Goal: Information Seeking & Learning: Learn about a topic

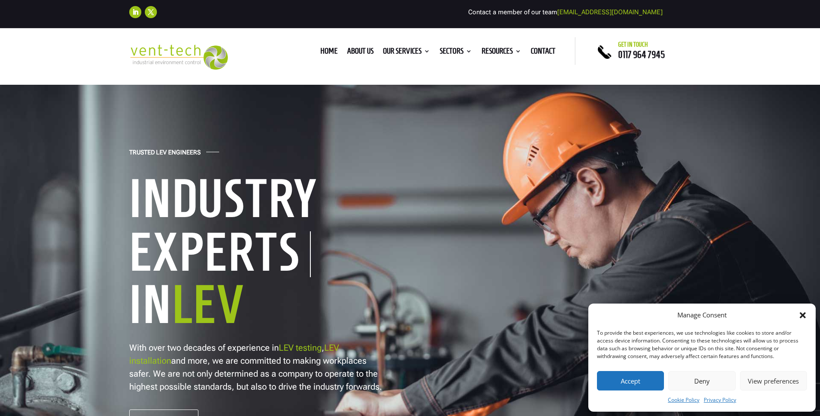
click at [635, 383] on button "Accept" at bounding box center [630, 380] width 67 height 19
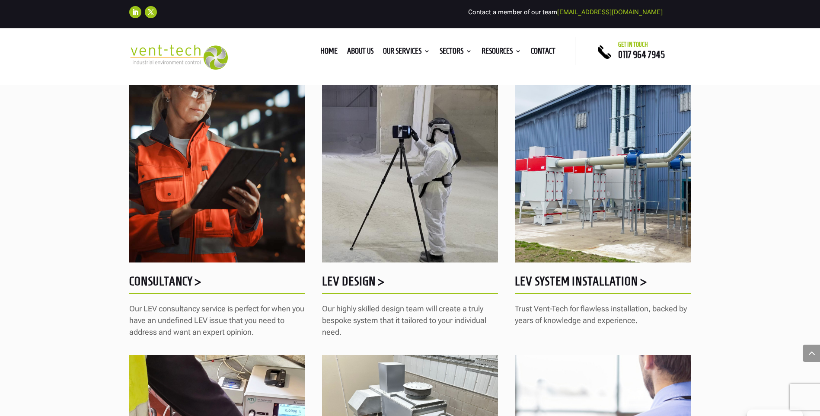
scroll to position [735, 0]
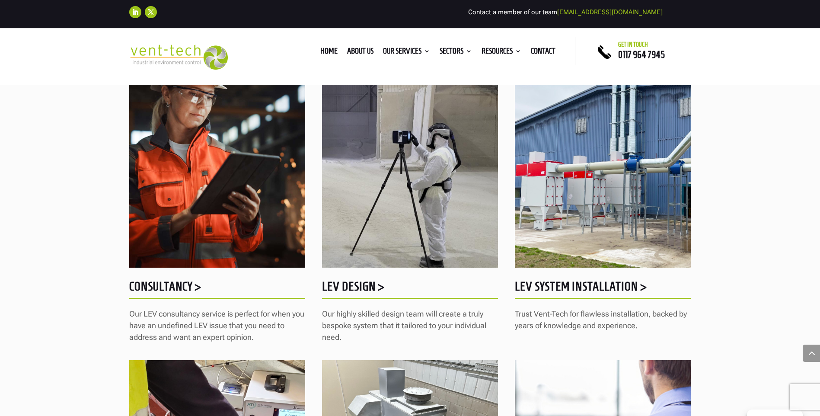
click at [534, 164] on img at bounding box center [603, 154] width 176 height 228
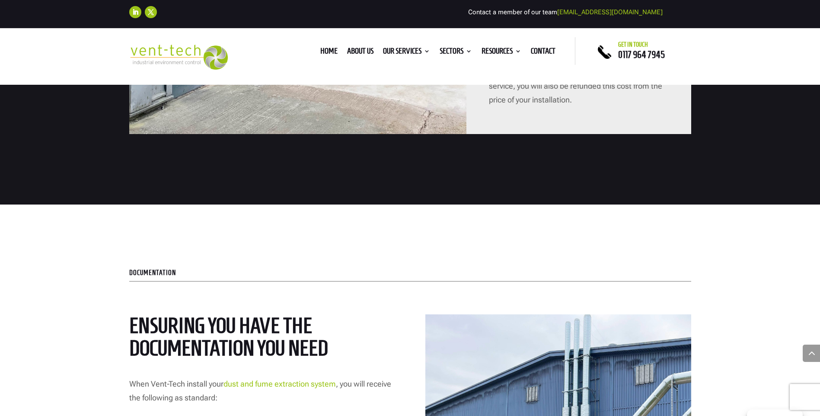
scroll to position [1167, 0]
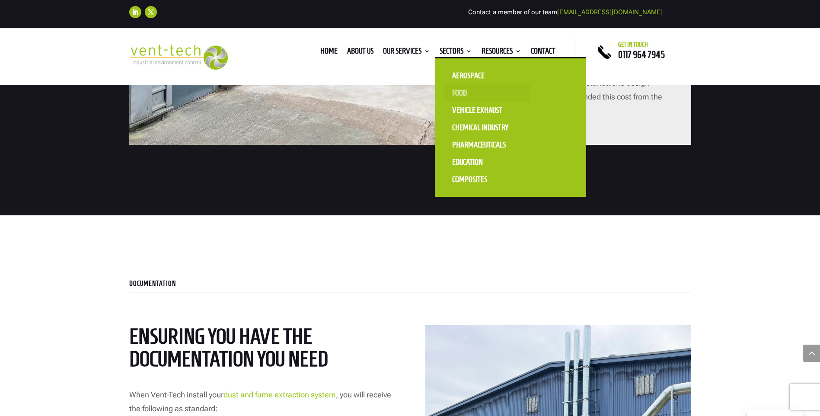
click at [461, 87] on link "Food" at bounding box center [486, 92] width 86 height 17
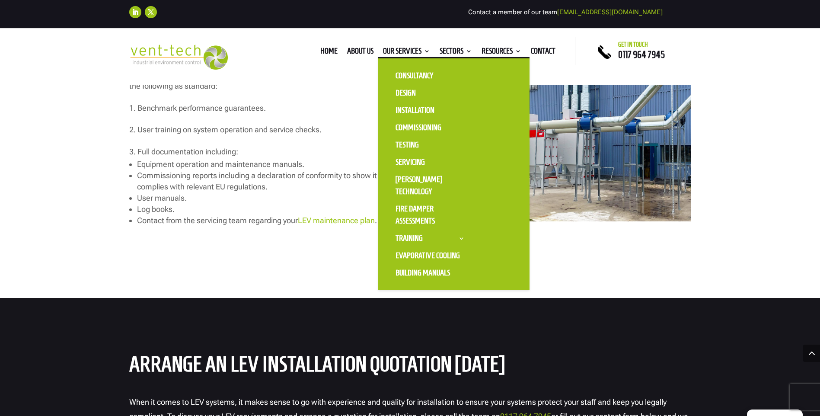
scroll to position [1642, 0]
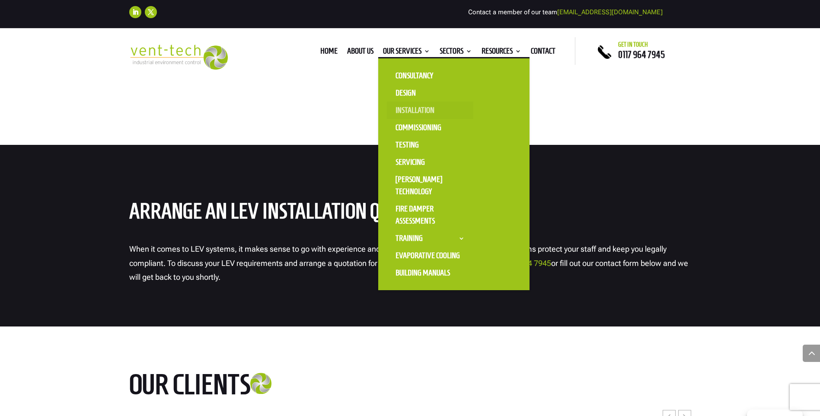
click at [417, 105] on link "Installation" at bounding box center [430, 110] width 86 height 17
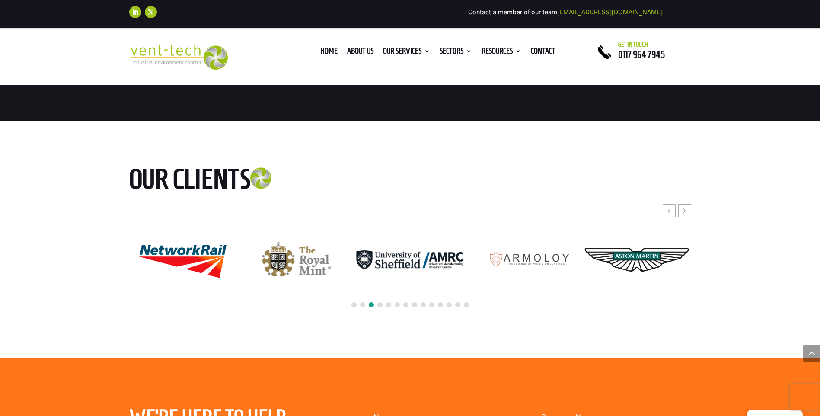
scroll to position [2161, 0]
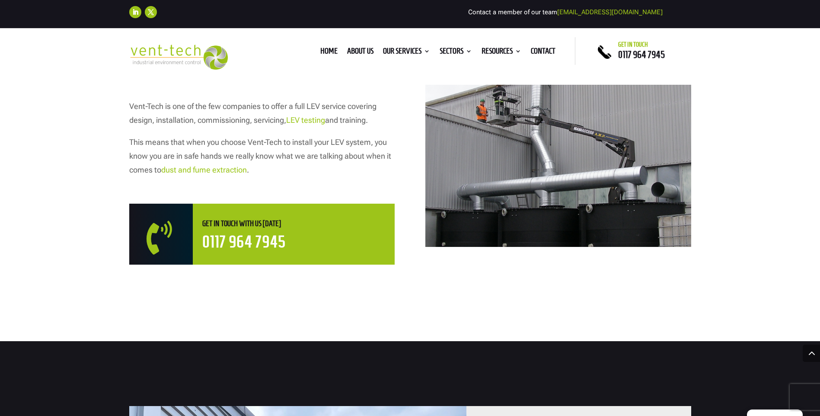
scroll to position [432, 0]
click at [240, 168] on link "dust and fume extraction" at bounding box center [204, 169] width 86 height 9
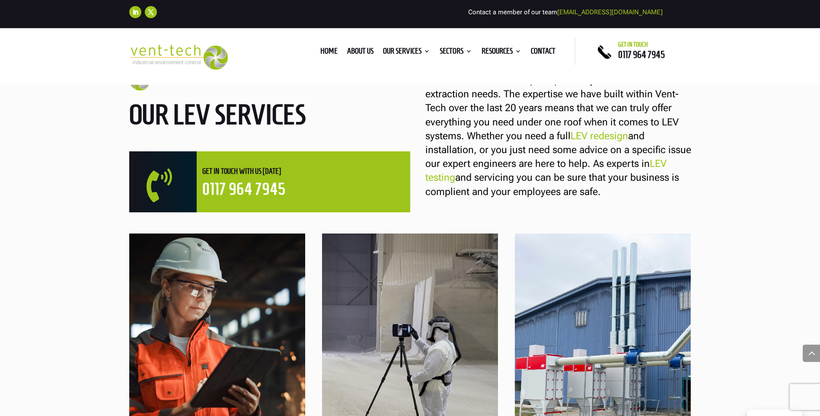
scroll to position [519, 0]
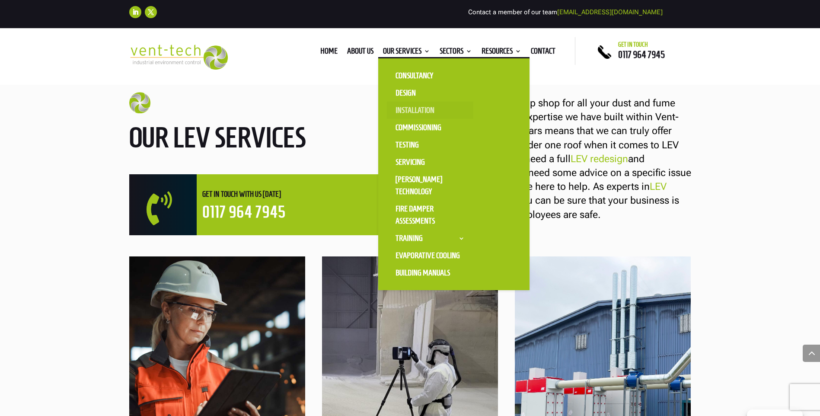
click at [410, 109] on link "Installation" at bounding box center [430, 110] width 86 height 17
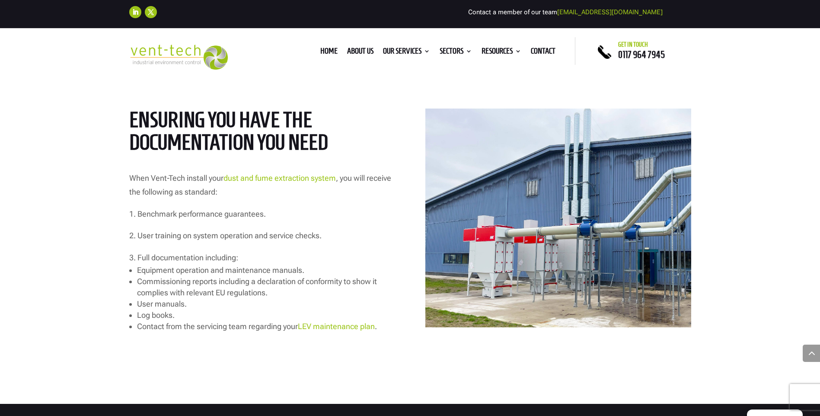
scroll to position [1383, 0]
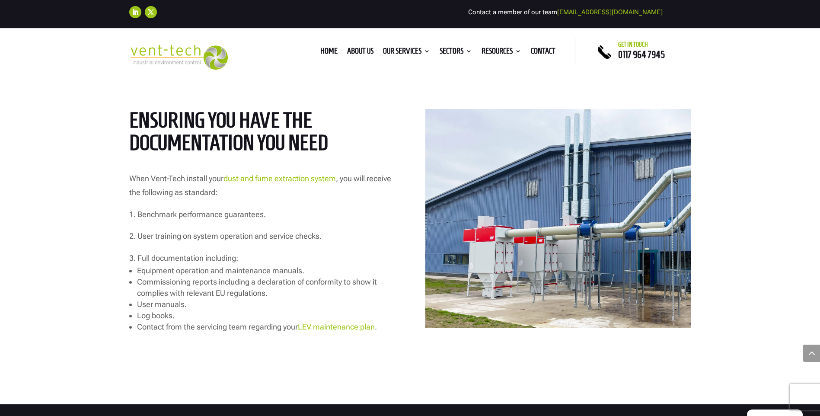
click at [320, 182] on link "dust and fume extraction system" at bounding box center [279, 178] width 112 height 9
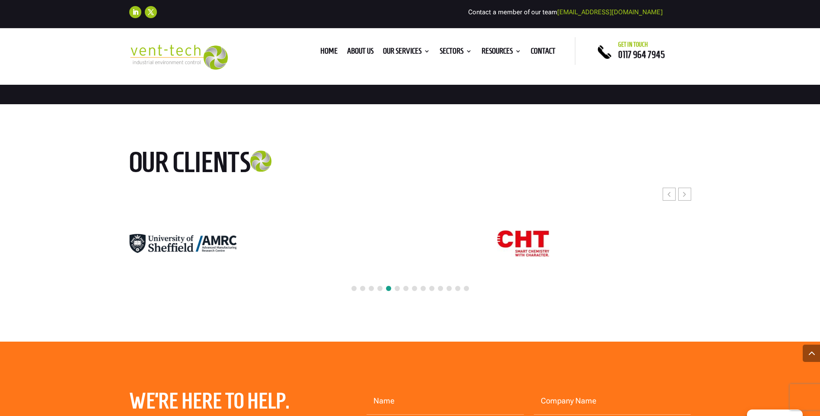
scroll to position [3760, 0]
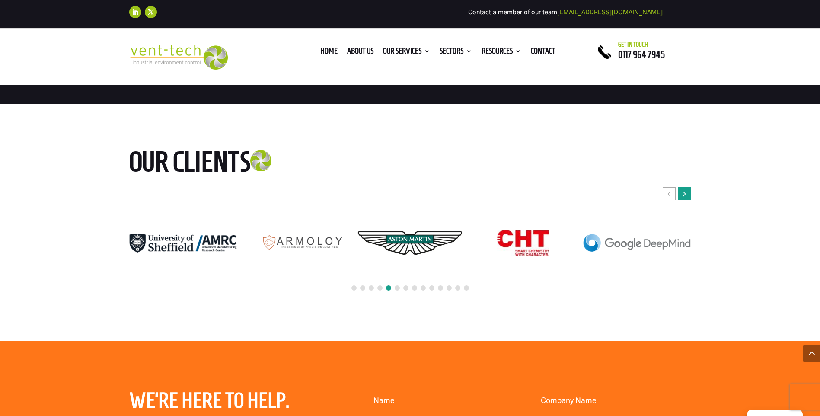
click at [688, 197] on div "Next slide" at bounding box center [684, 193] width 13 height 13
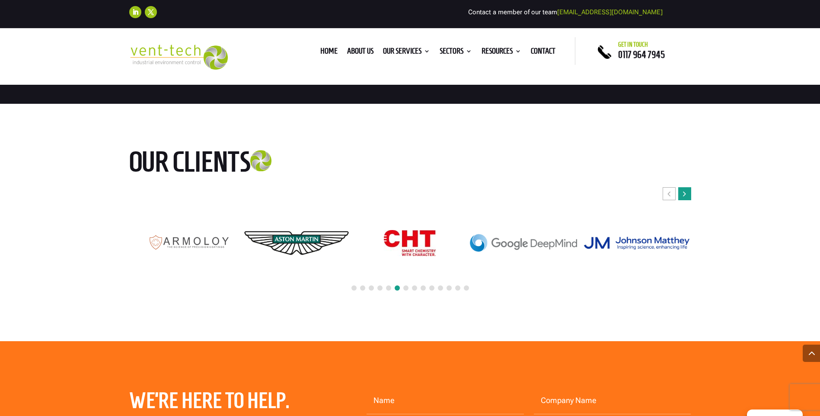
click at [688, 197] on div "Next slide" at bounding box center [684, 193] width 13 height 13
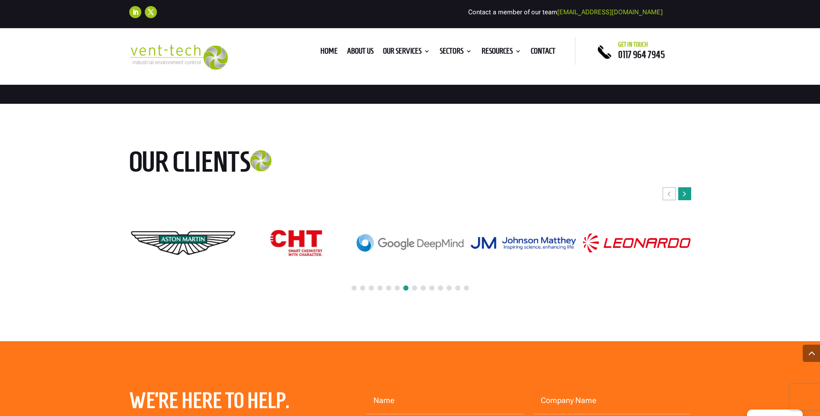
click at [688, 197] on div "Next slide" at bounding box center [684, 193] width 13 height 13
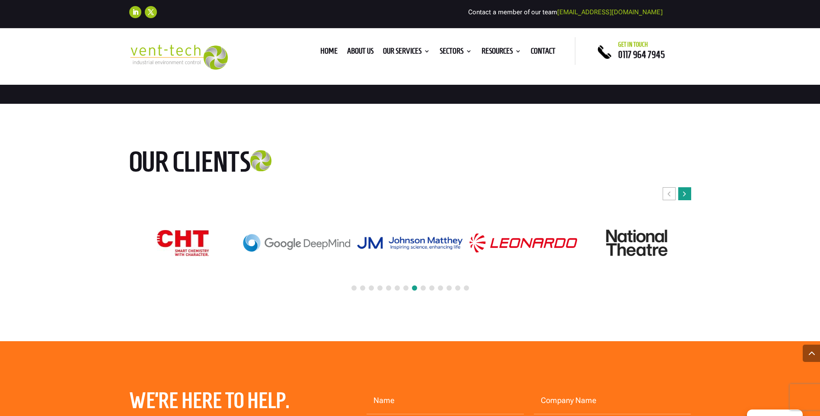
click at [688, 197] on div "Next slide" at bounding box center [684, 193] width 13 height 13
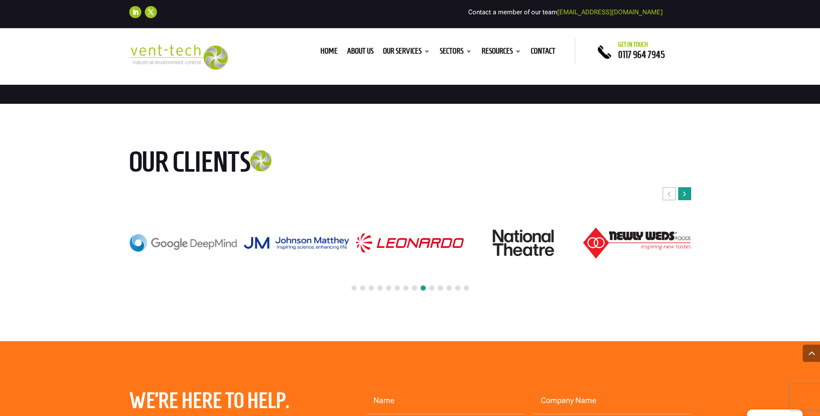
click at [688, 197] on div "Next slide" at bounding box center [684, 193] width 13 height 13
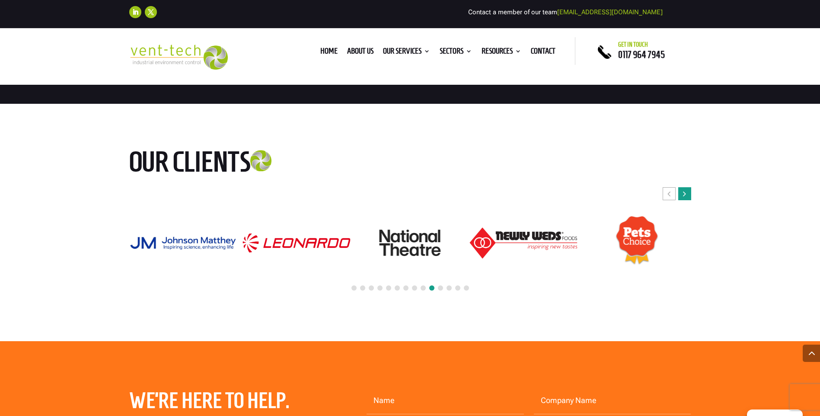
click at [688, 197] on div "Next slide" at bounding box center [684, 193] width 13 height 13
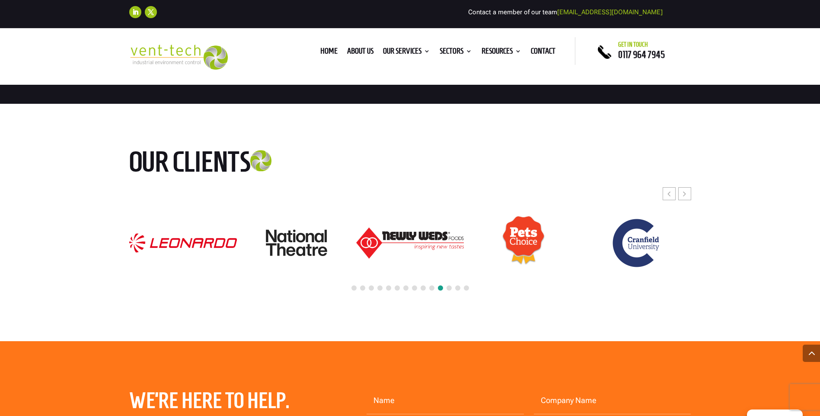
click at [432, 237] on img "18 / 24" at bounding box center [409, 243] width 107 height 32
click at [683, 192] on icon "Next slide" at bounding box center [684, 193] width 3 height 9
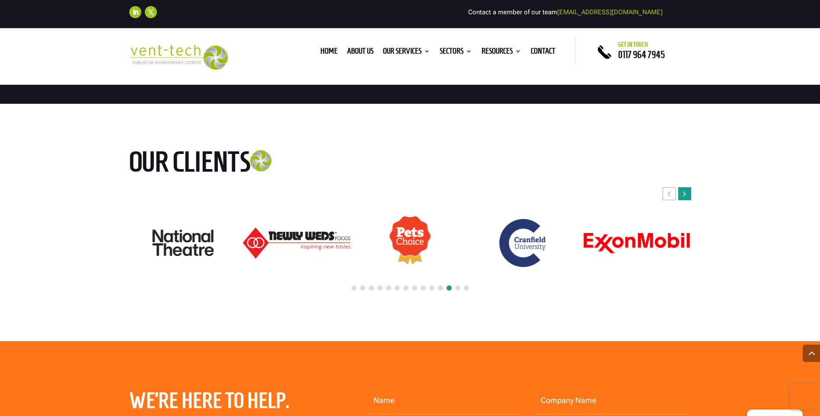
click at [683, 192] on icon "Next slide" at bounding box center [684, 193] width 3 height 9
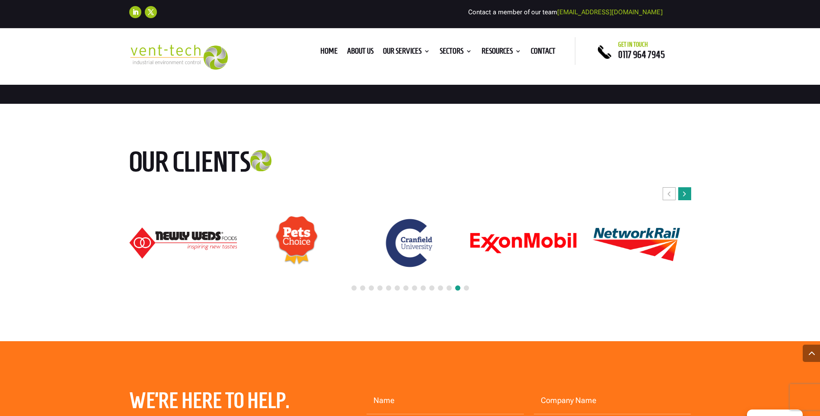
click at [683, 192] on icon "Next slide" at bounding box center [684, 193] width 3 height 9
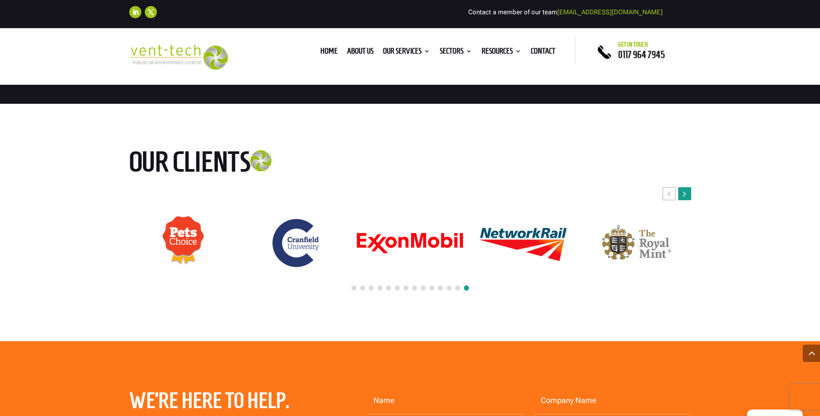
click at [683, 192] on icon "Next slide" at bounding box center [684, 193] width 3 height 9
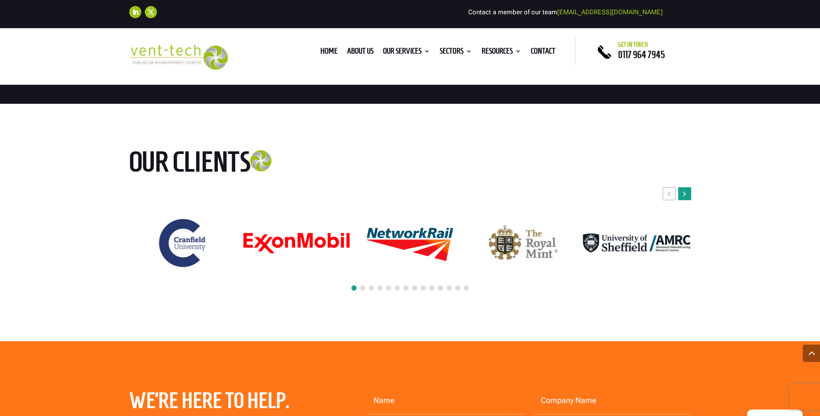
click at [683, 192] on icon "Next slide" at bounding box center [684, 193] width 3 height 9
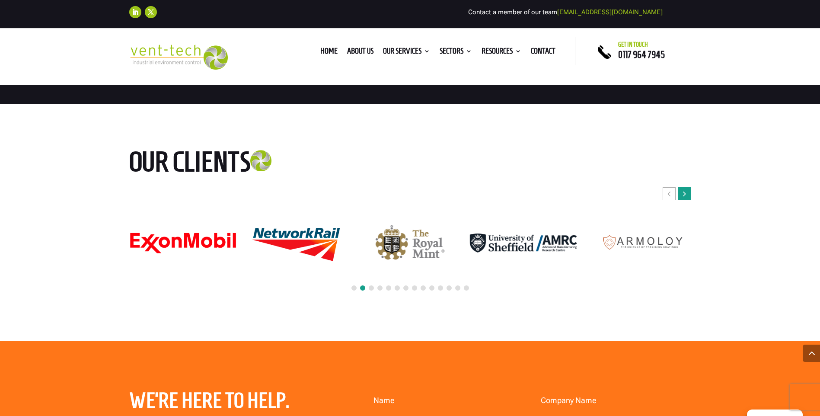
click at [683, 192] on icon "Next slide" at bounding box center [684, 193] width 3 height 9
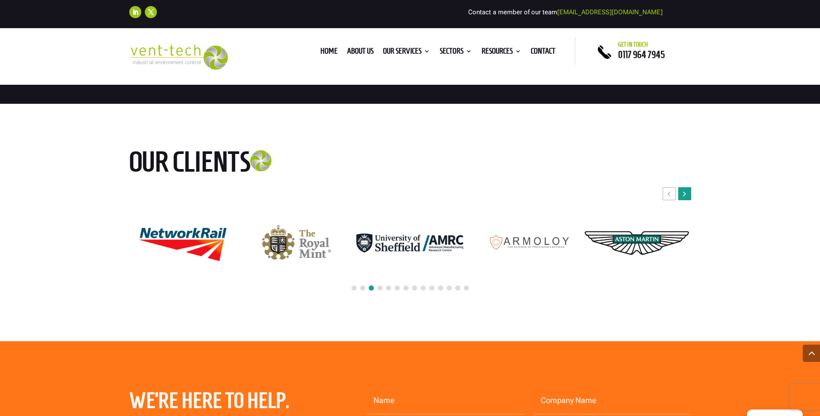
click at [683, 192] on icon "Next slide" at bounding box center [684, 193] width 3 height 9
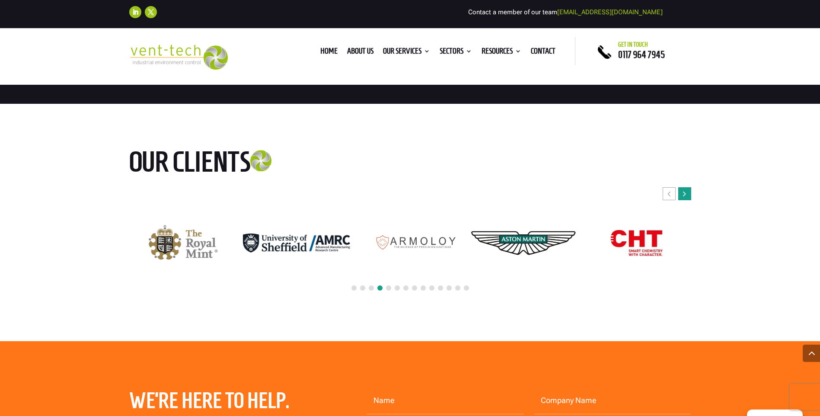
click at [683, 192] on icon "Next slide" at bounding box center [684, 193] width 3 height 9
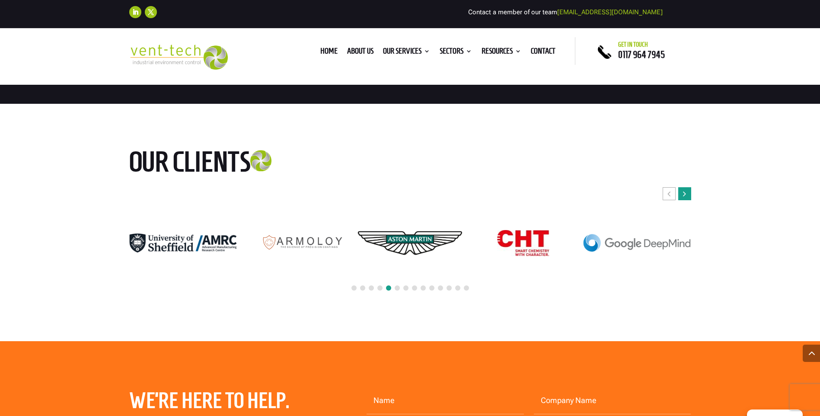
click at [683, 192] on icon "Next slide" at bounding box center [684, 193] width 3 height 9
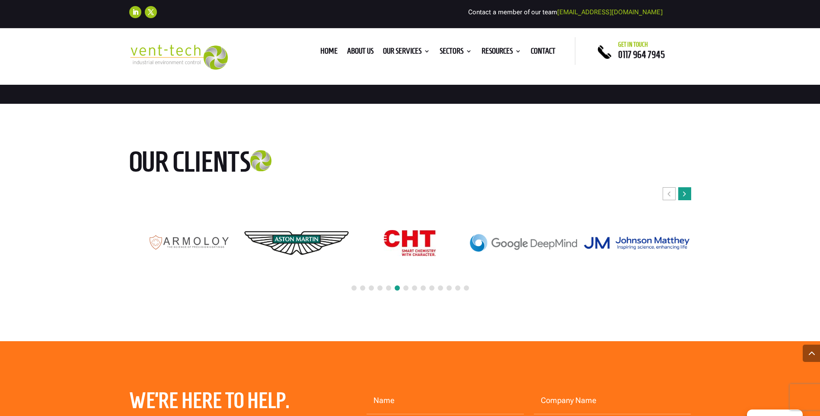
click at [686, 191] on div "Next slide" at bounding box center [684, 193] width 13 height 13
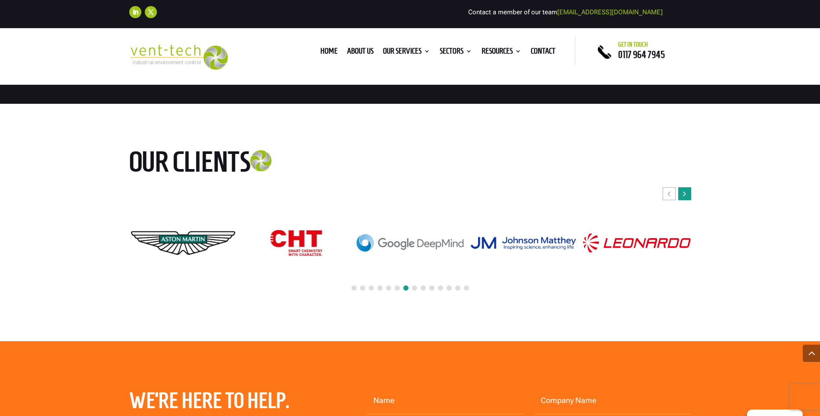
click at [686, 191] on div "Next slide" at bounding box center [684, 193] width 13 height 13
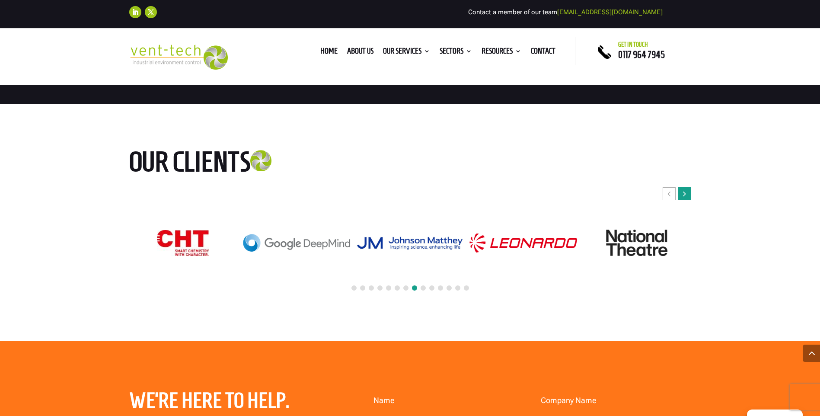
click at [686, 191] on div "Next slide" at bounding box center [684, 193] width 13 height 13
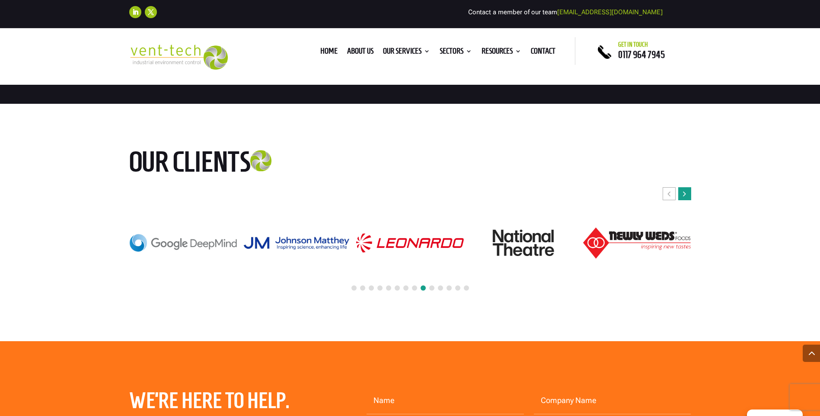
click at [686, 191] on div "Next slide" at bounding box center [684, 193] width 13 height 13
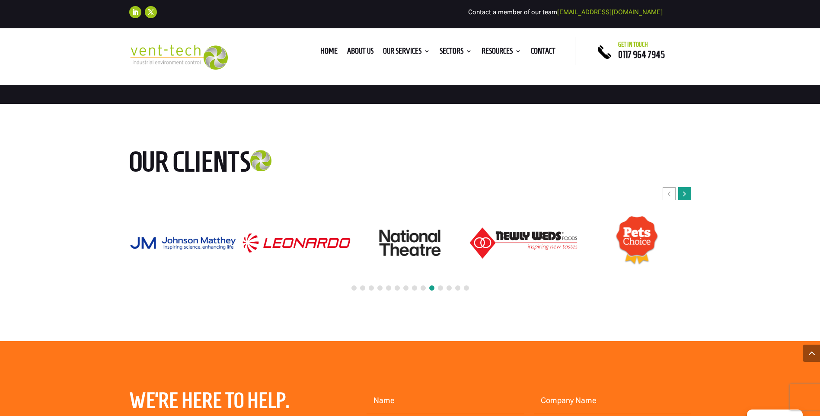
click at [686, 191] on div "Next slide" at bounding box center [684, 193] width 13 height 13
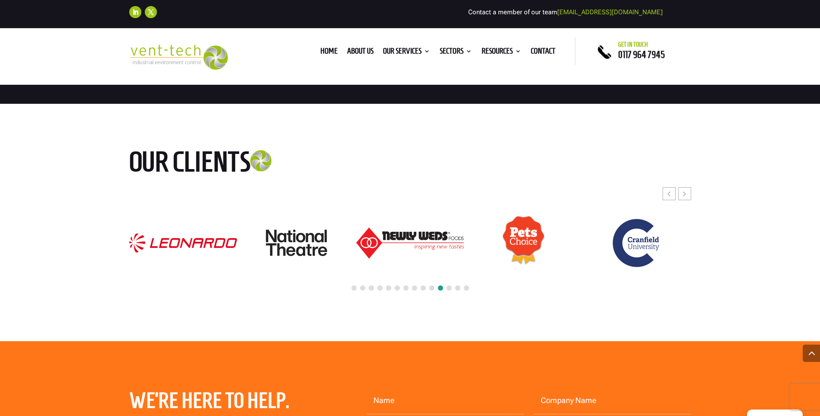
drag, startPoint x: 751, startPoint y: 164, endPoint x: 749, endPoint y: 186, distance: 21.7
click at [758, 163] on div "Our clients" at bounding box center [410, 222] width 820 height 237
